Goal: Task Accomplishment & Management: Manage account settings

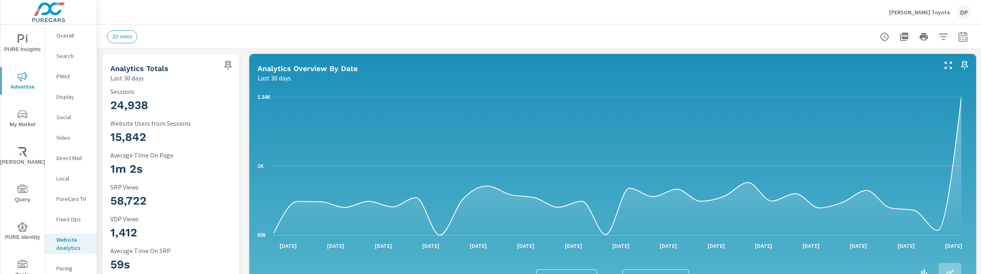
scroll to position [0, 0]
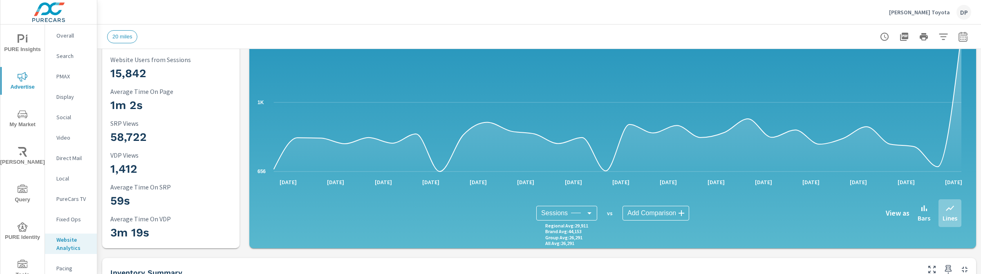
click at [246, 20] on div "[PERSON_NAME] Toyota DP" at bounding box center [539, 12] width 864 height 24
click at [24, 51] on span "PURE Insights" at bounding box center [22, 44] width 39 height 20
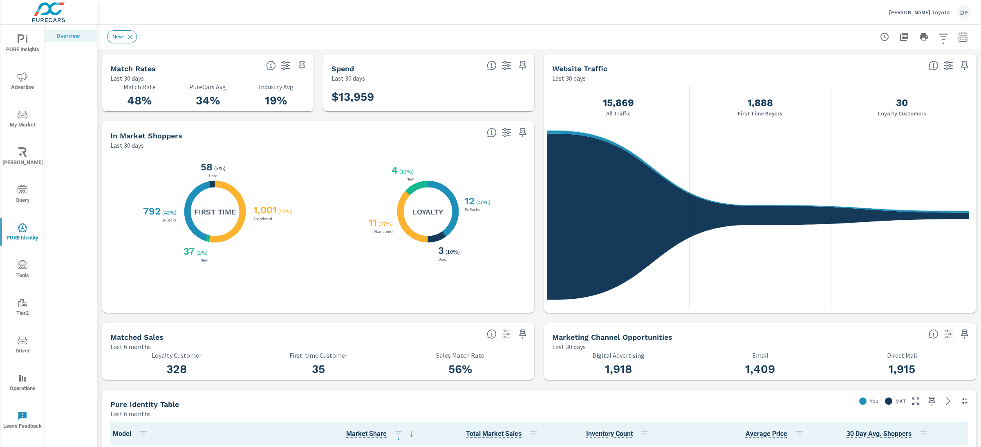
scroll to position [0, 0]
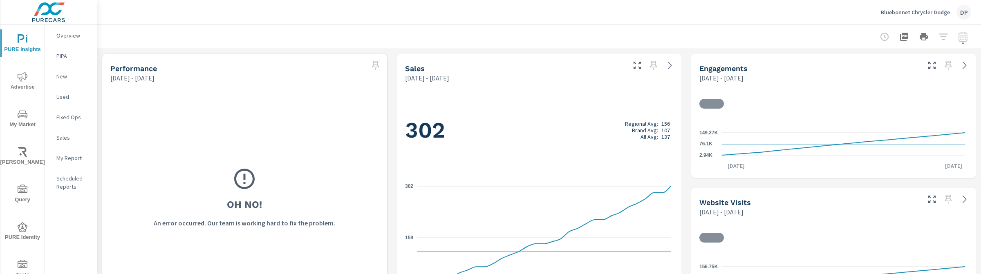
click at [63, 157] on p "My Report" at bounding box center [73, 158] width 34 height 8
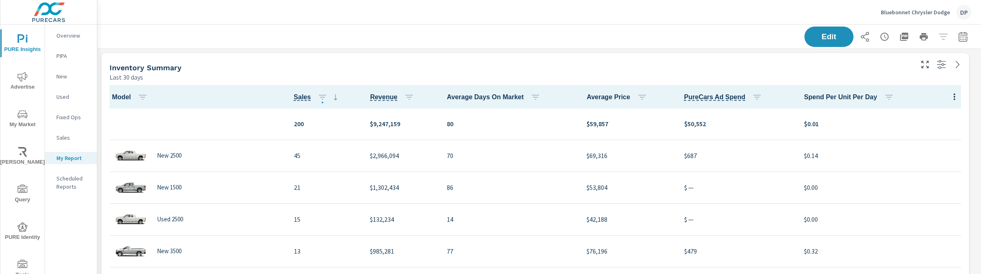
click at [921, 12] on p "Bluebonnet Chrysler Dodge" at bounding box center [915, 12] width 69 height 7
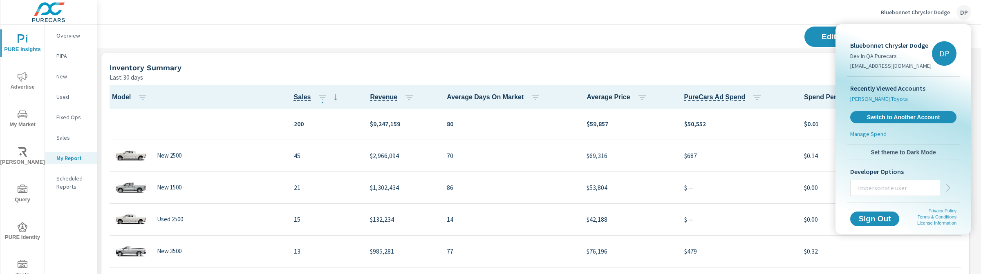
click at [880, 101] on span "[PERSON_NAME] Toyota" at bounding box center [880, 99] width 58 height 8
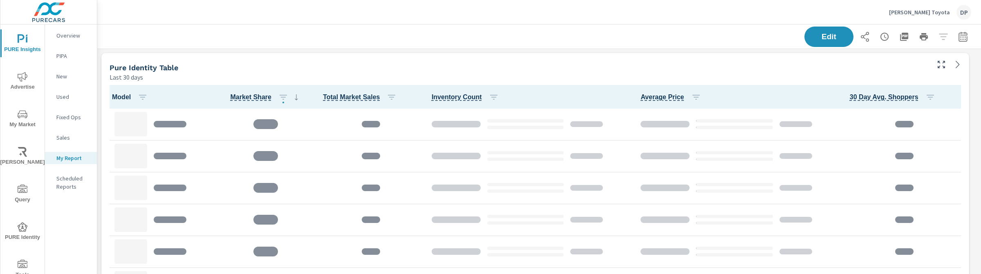
scroll to position [396, 892]
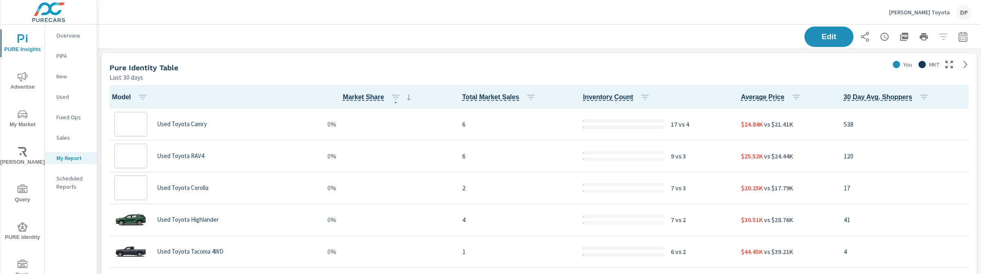
scroll to position [0, 0]
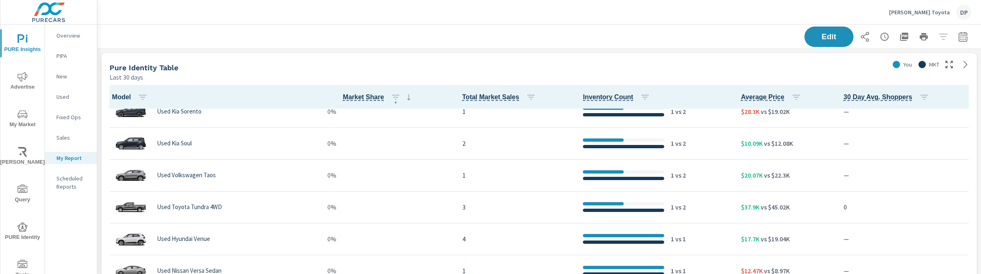
scroll to position [1549, 0]
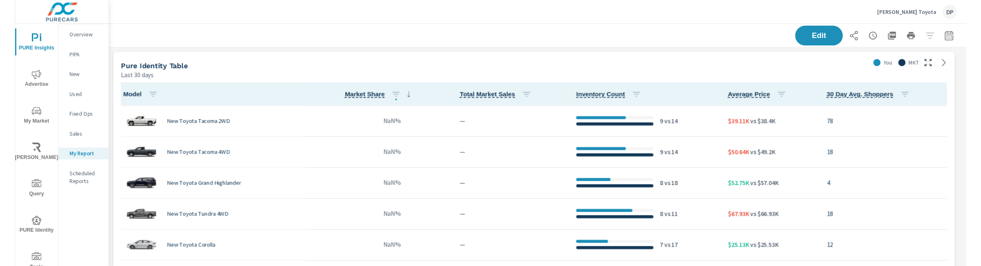
scroll to position [1818, 0]
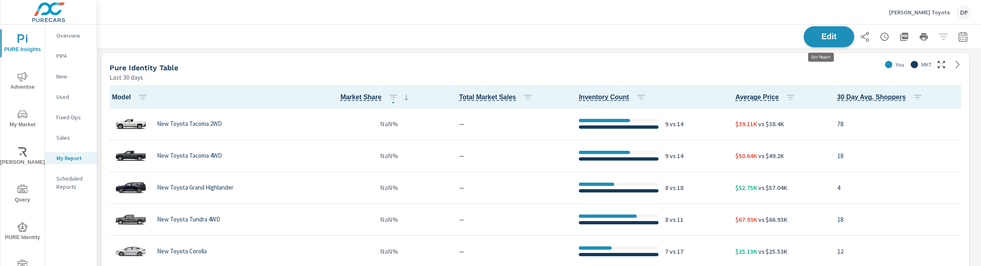
click at [812, 34] on span "Edit" at bounding box center [829, 37] width 34 height 8
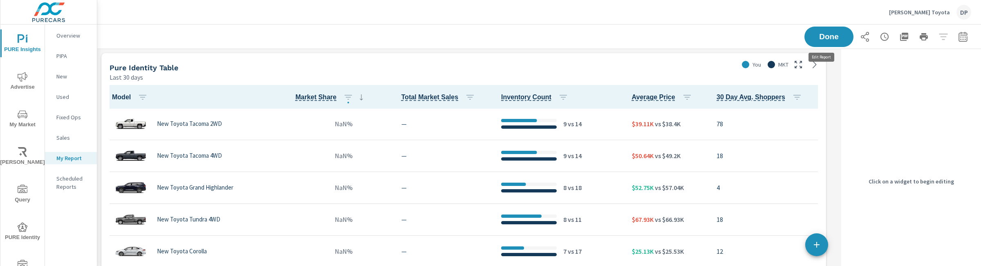
scroll to position [396, 749]
click at [678, 67] on div "Pure Identity Table" at bounding box center [423, 67] width 626 height 9
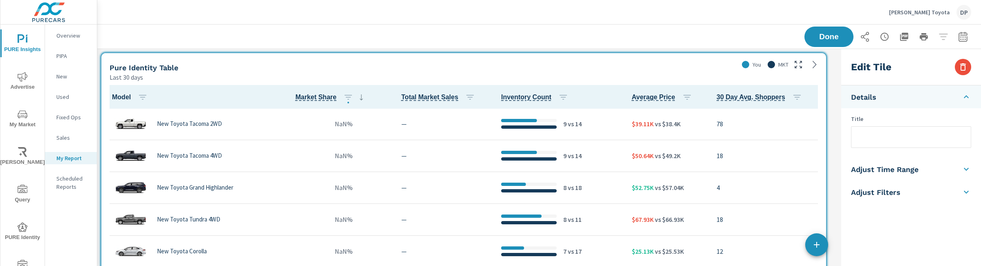
click at [927, 192] on li "Adjust Filters" at bounding box center [912, 192] width 140 height 23
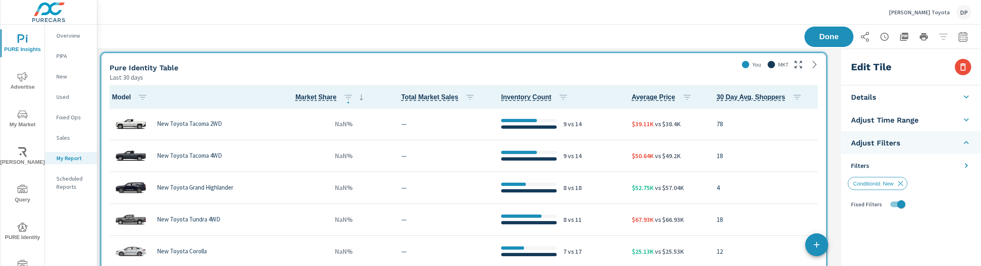
click at [962, 164] on icon at bounding box center [967, 166] width 10 height 10
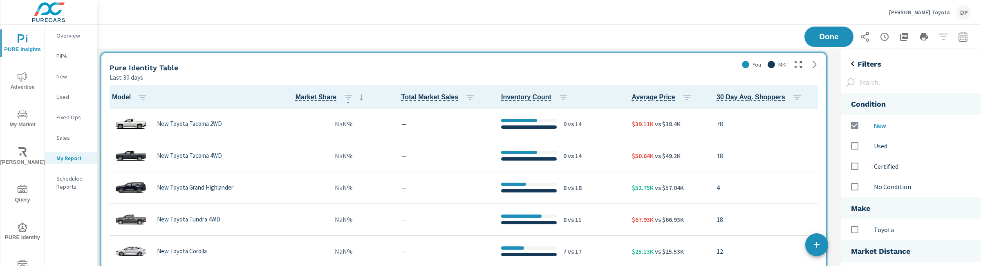
scroll to position [318, 148]
click at [889, 148] on p "Used" at bounding box center [920, 146] width 93 height 10
click at [853, 126] on input "options" at bounding box center [854, 125] width 17 height 17
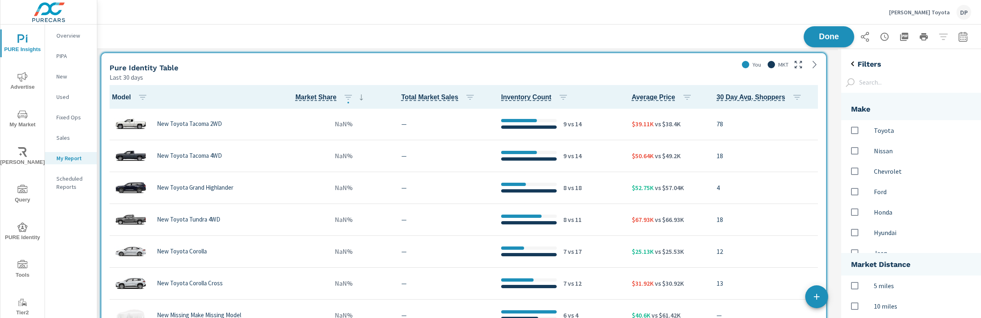
scroll to position [396, 749]
click at [821, 38] on span "Done" at bounding box center [829, 37] width 34 height 8
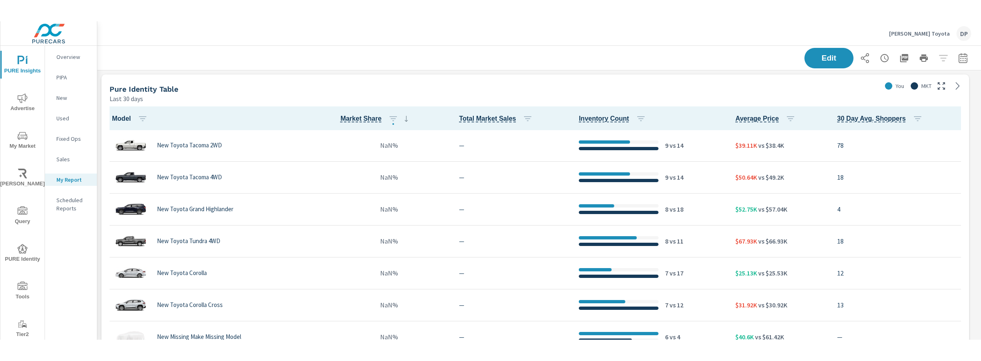
scroll to position [396, 892]
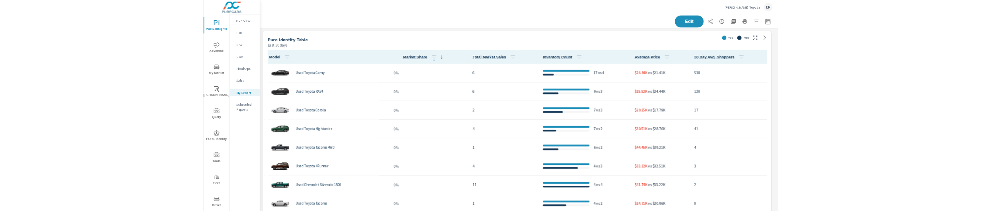
scroll to position [2, 0]
